Goal: Task Accomplishment & Management: Manage account settings

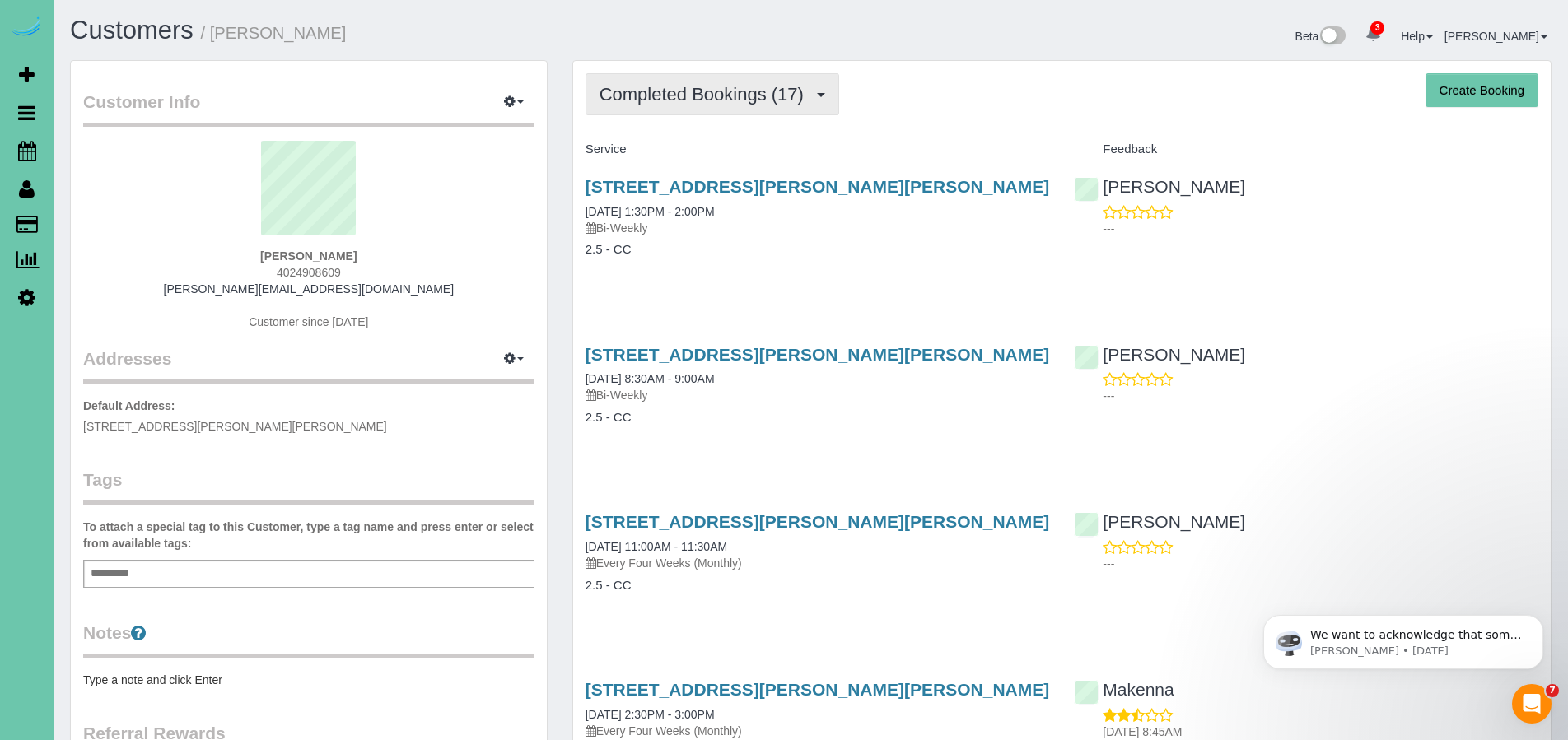
click at [688, 87] on span "Completed Bookings (17)" at bounding box center [705, 94] width 212 height 20
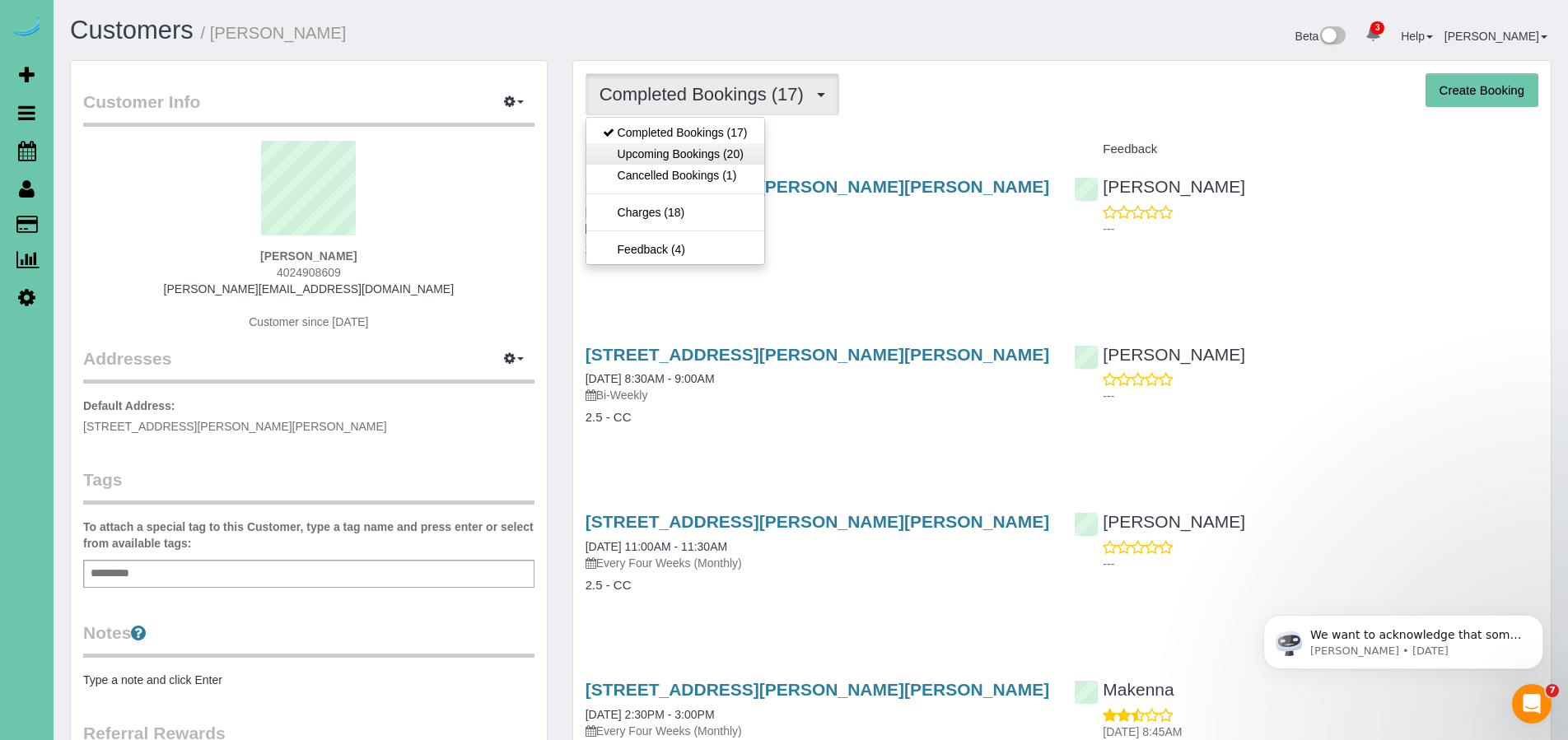
click at [689, 154] on link "Upcoming Bookings (20)" at bounding box center [675, 154] width 178 height 21
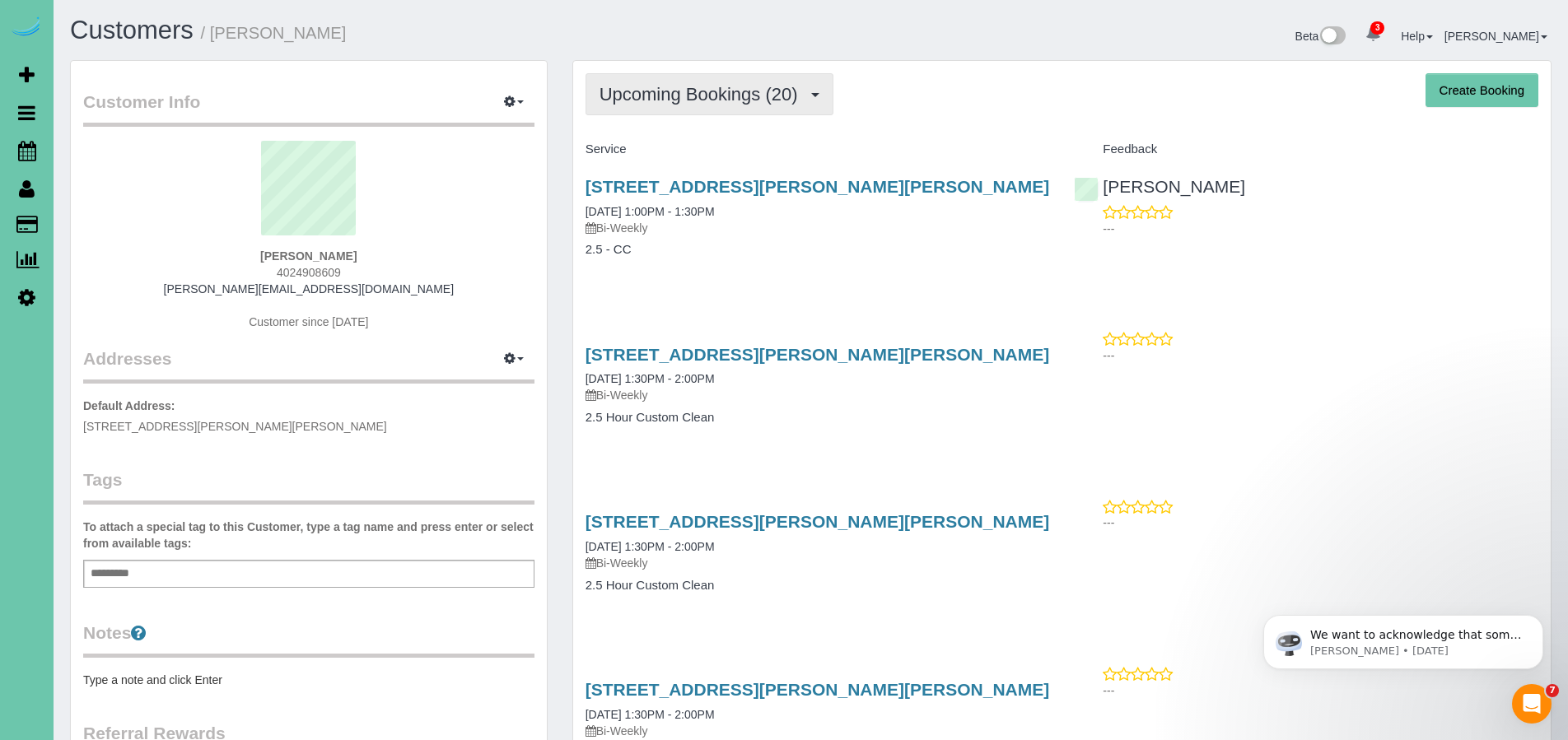
click at [688, 103] on span "Upcoming Bookings (20)" at bounding box center [703, 94] width 207 height 20
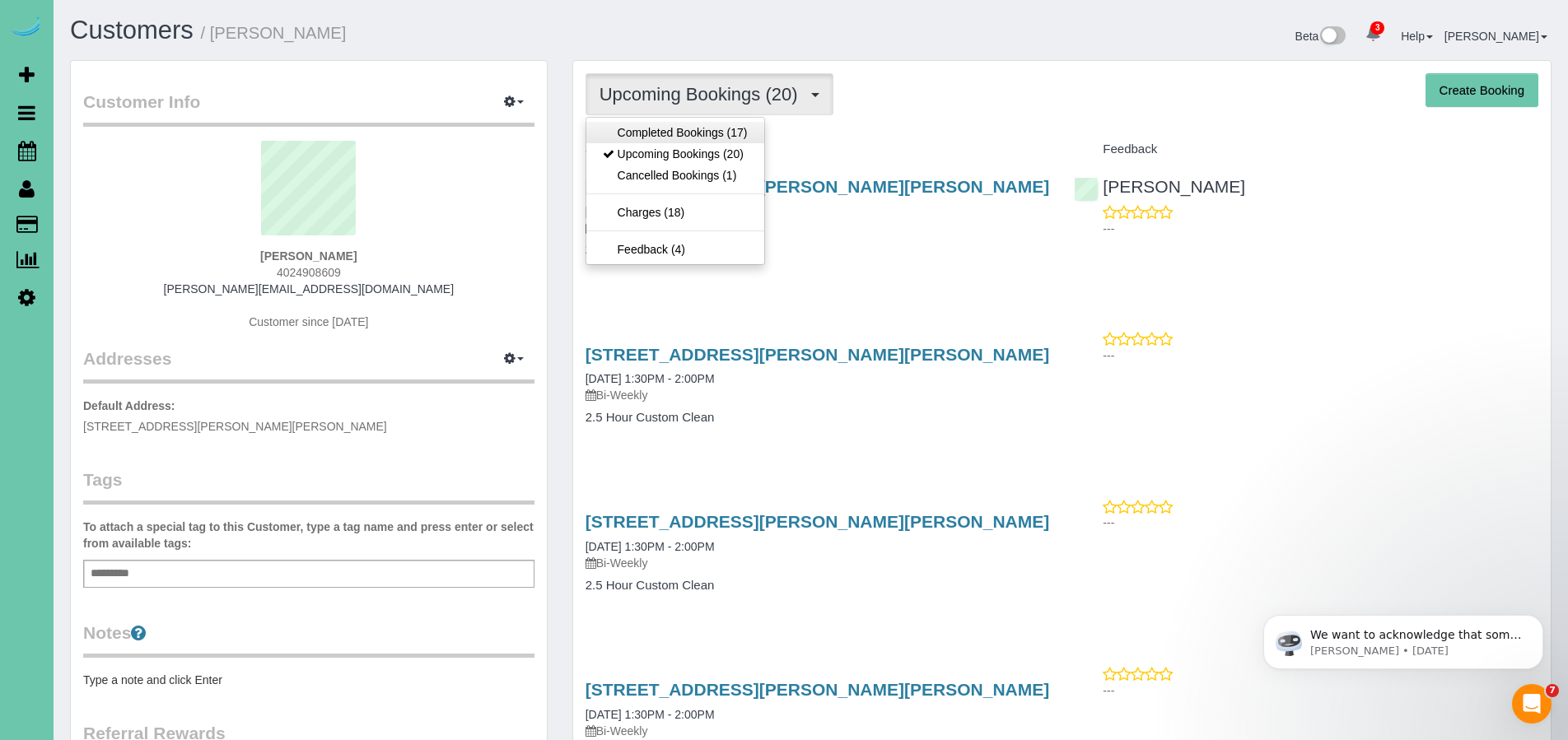
click at [688, 133] on link "Completed Bookings (17)" at bounding box center [675, 132] width 178 height 21
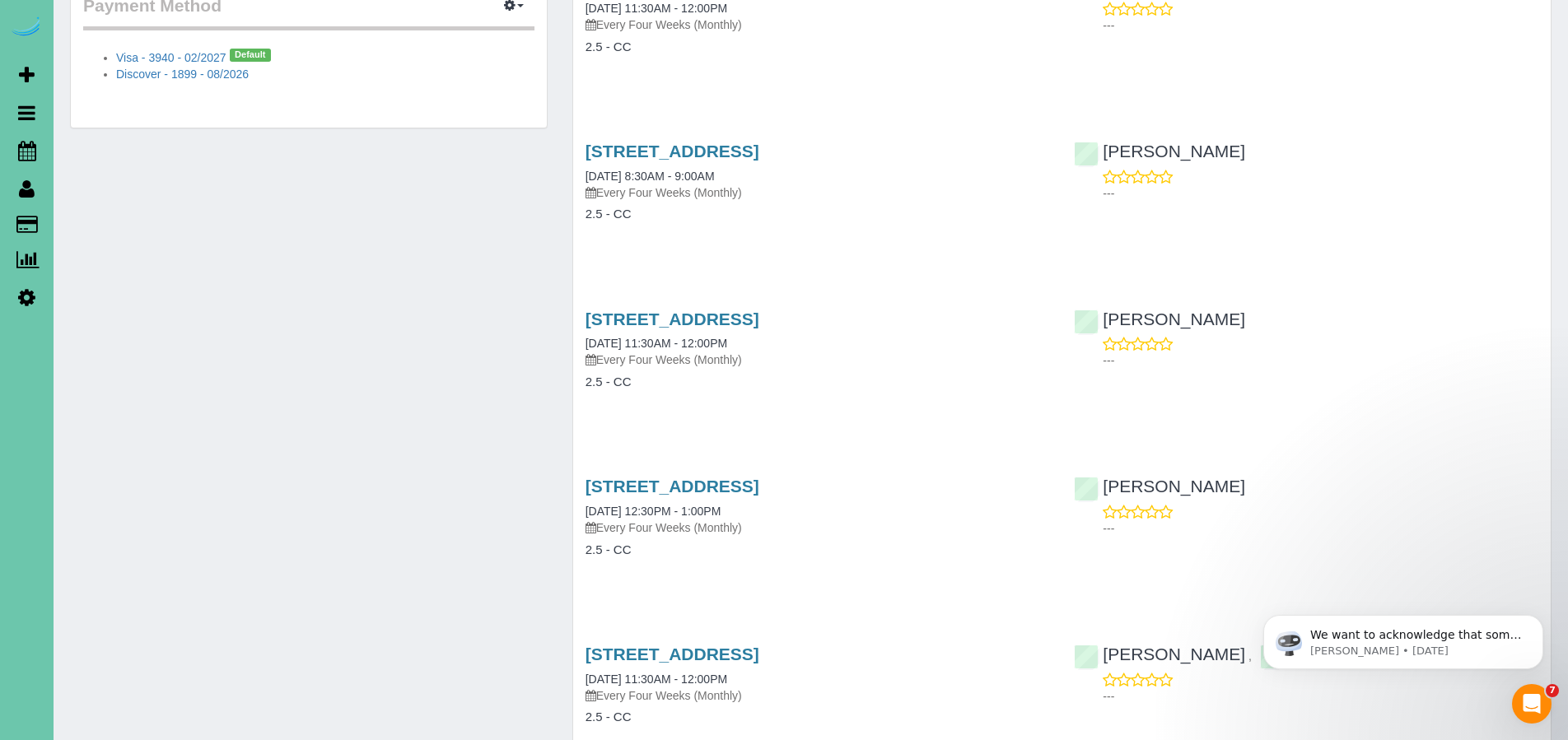
scroll to position [282, 0]
